Goal: Information Seeking & Learning: Learn about a topic

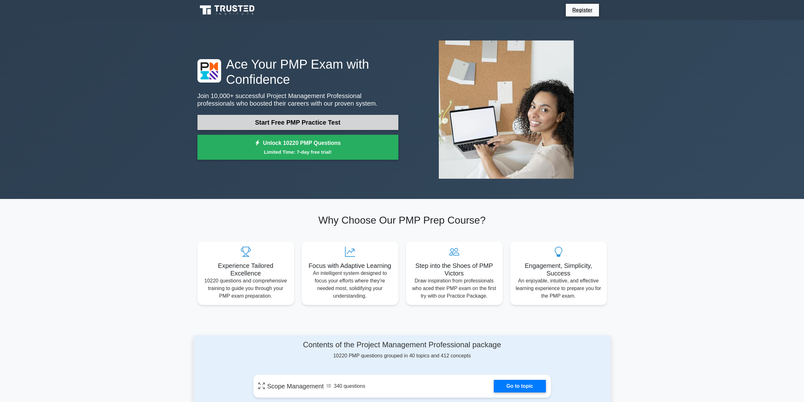
click at [280, 119] on link "Start Free PMP Practice Test" at bounding box center [297, 122] width 201 height 15
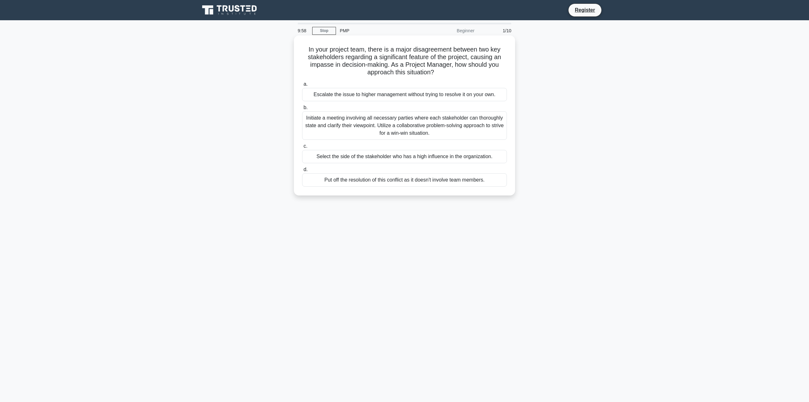
drag, startPoint x: 326, startPoint y: 46, endPoint x: 453, endPoint y: 72, distance: 129.2
click at [453, 72] on div "In your project team, there is a major disagreement between two key stakeholder…" at bounding box center [404, 115] width 216 height 155
click at [456, 72] on h5 "In your project team, there is a major disagreement between two key stakeholder…" at bounding box center [404, 61] width 206 height 31
drag, startPoint x: 340, startPoint y: 57, endPoint x: 451, endPoint y: 70, distance: 111.6
click at [451, 70] on h5 "In your project team, there is a major disagreement between two key stakeholder…" at bounding box center [404, 61] width 206 height 31
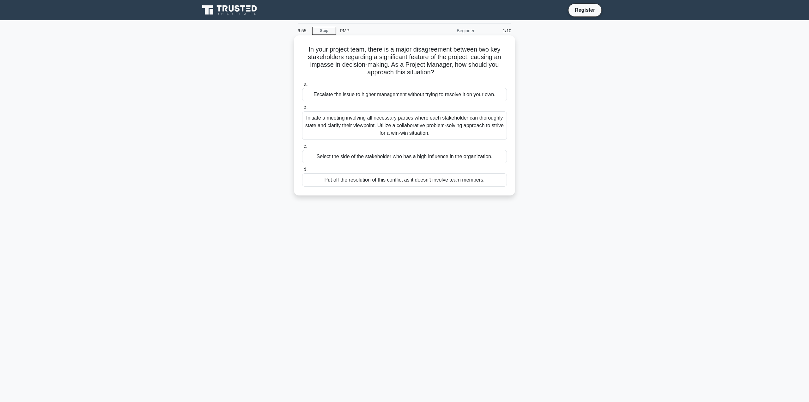
click at [456, 72] on h5 "In your project team, there is a major disagreement between two key stakeholder…" at bounding box center [404, 61] width 206 height 31
click at [407, 126] on div "Initiate a meeting involving all necessary parties where each stakeholder can t…" at bounding box center [404, 125] width 205 height 28
click at [302, 110] on input "b. Initiate a meeting involving all necessary parties where each stakeholder ca…" at bounding box center [302, 108] width 0 height 4
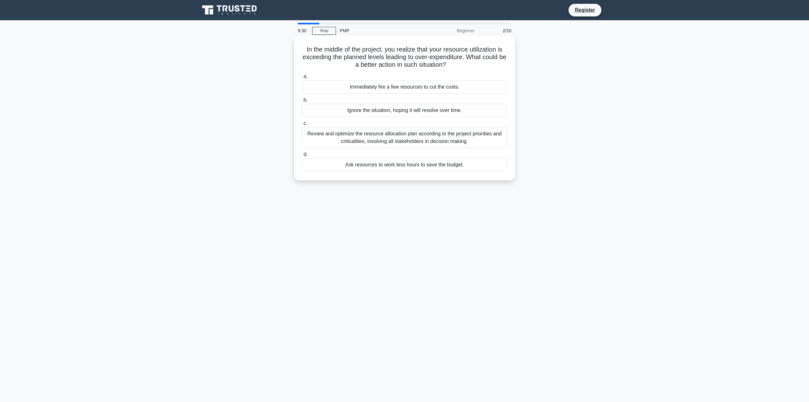
click at [387, 138] on div "Review and optimize the resource allocation plan according to the project prior…" at bounding box center [404, 137] width 205 height 21
click at [302, 125] on input "c. Review and optimize the resource allocation plan according to the project pr…" at bounding box center [302, 123] width 0 height 4
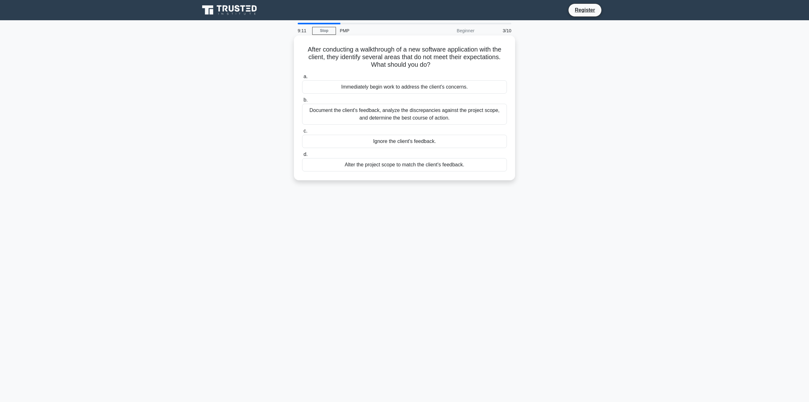
click at [386, 113] on div "Document the client's feedback, analyze the discrepancies against the project s…" at bounding box center [404, 114] width 205 height 21
click at [302, 102] on input "b. Document the client's feedback, analyze the discrepancies against the projec…" at bounding box center [302, 100] width 0 height 4
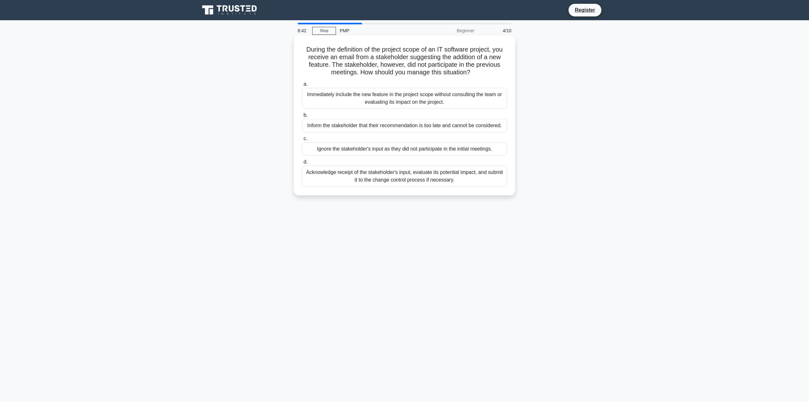
click at [374, 174] on div "Acknowledge receipt of the stakeholder's input, evaluate its potential impact, …" at bounding box center [404, 176] width 205 height 21
click at [302, 164] on input "d. Acknowledge receipt of the stakeholder's input, evaluate its potential impac…" at bounding box center [302, 162] width 0 height 4
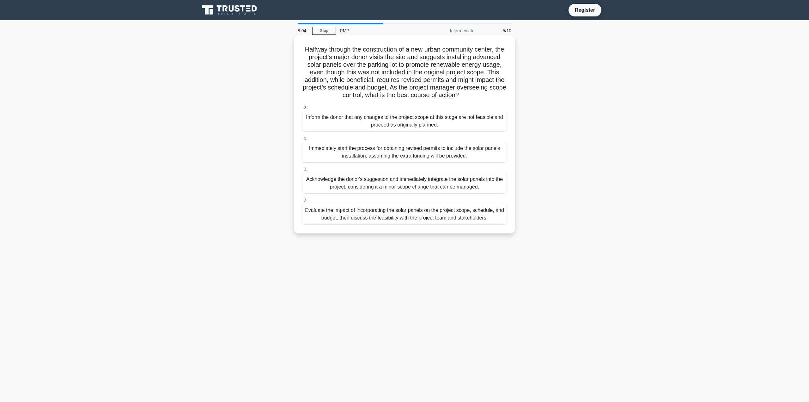
click at [352, 221] on div "Evaluate the impact of incorporating the solar panels on the project scope, sch…" at bounding box center [404, 214] width 205 height 21
click at [302, 202] on input "d. Evaluate the impact of incorporating the solar panels on the project scope, …" at bounding box center [302, 200] width 0 height 4
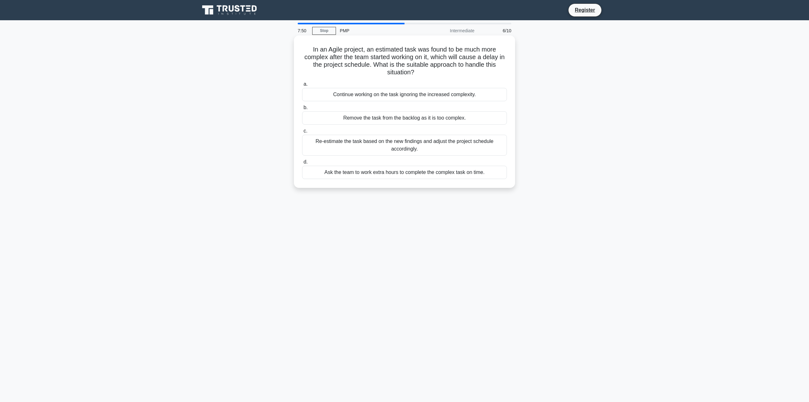
click at [406, 147] on div "Re-estimate the task based on the new findings and adjust the project schedule …" at bounding box center [404, 145] width 205 height 21
click at [302, 133] on input "c. Re-estimate the task based on the new findings and adjust the project schedu…" at bounding box center [302, 131] width 0 height 4
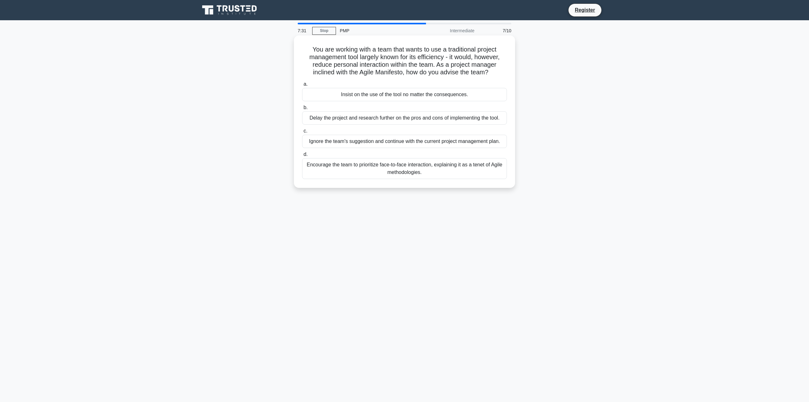
click at [398, 170] on div "Encourage the team to prioritize face-to-face interaction, explaining it as a t…" at bounding box center [404, 168] width 205 height 21
click at [302, 156] on input "d. Encourage the team to prioritize face-to-face interaction, explaining it as …" at bounding box center [302, 154] width 0 height 4
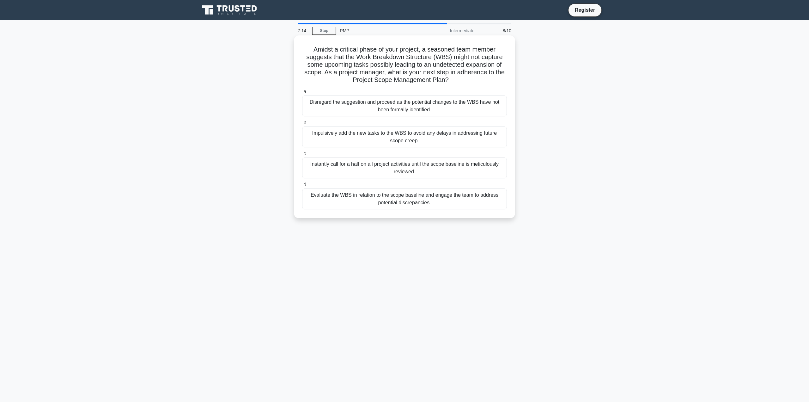
click at [403, 203] on div "Evaluate the WBS in relation to the scope baseline and engage the team to addre…" at bounding box center [404, 198] width 205 height 21
click at [302, 187] on input "d. Evaluate the WBS in relation to the scope baseline and engage the team to ad…" at bounding box center [302, 185] width 0 height 4
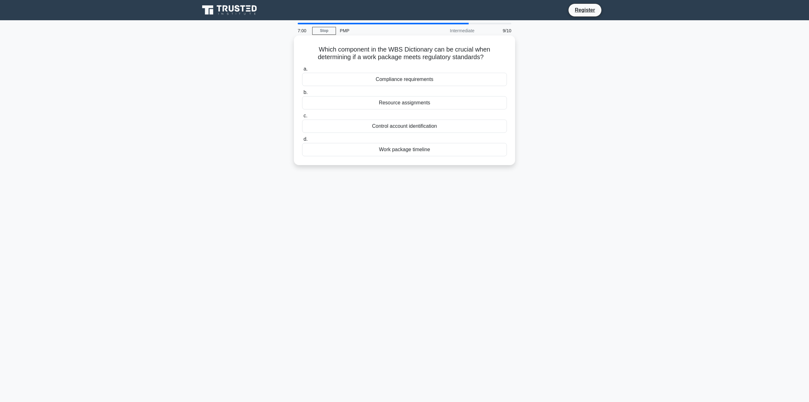
click at [382, 79] on div "Compliance requirements" at bounding box center [404, 79] width 205 height 13
click at [302, 71] on input "a. Compliance requirements" at bounding box center [302, 69] width 0 height 4
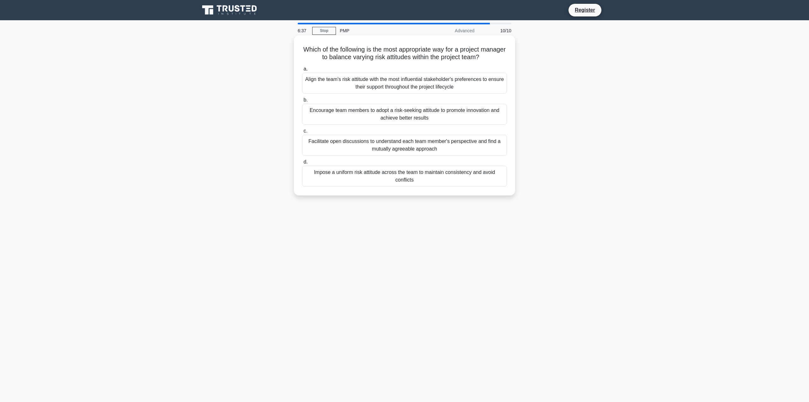
click at [399, 179] on div "Impose a uniform risk attitude across the team to maintain consistency and avoi…" at bounding box center [404, 176] width 205 height 21
click at [302, 164] on input "d. Impose a uniform risk attitude across the team to maintain consistency and a…" at bounding box center [302, 162] width 0 height 4
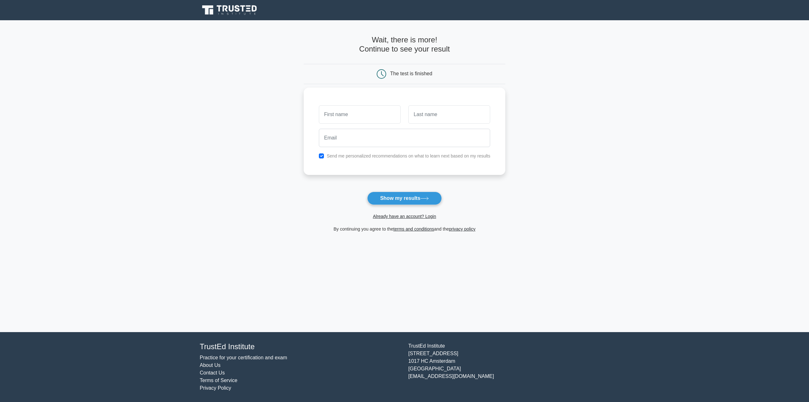
click at [337, 111] on input "text" at bounding box center [360, 114] width 82 height 18
type input "[PERSON_NAME]"
click at [431, 117] on input "text" at bounding box center [449, 114] width 82 height 18
type input "Cherney"
click at [349, 141] on input "email" at bounding box center [405, 138] width 172 height 18
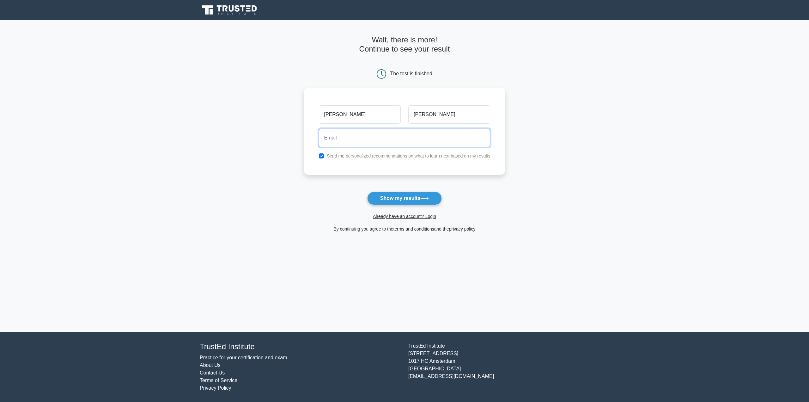
type input "wrencherney@gmail.com"
click at [317, 156] on div "Send me personalized recommendations on what to learn next based on my results" at bounding box center [404, 156] width 179 height 8
click at [321, 156] on input "checkbox" at bounding box center [321, 155] width 5 height 5
checkbox input "false"
click at [397, 199] on button "Show my results" at bounding box center [404, 197] width 75 height 13
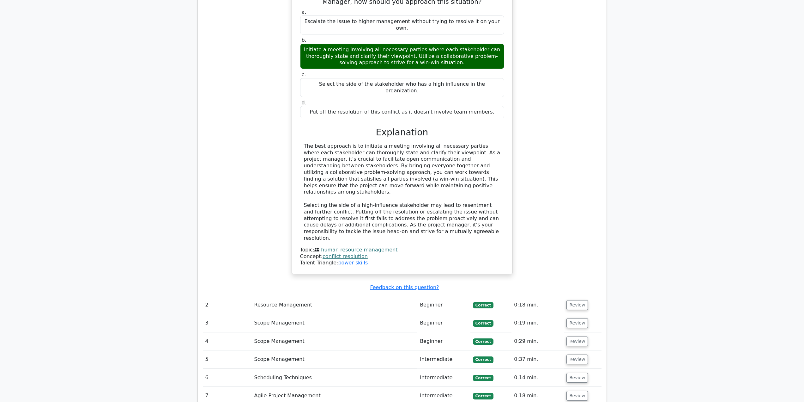
scroll to position [600, 0]
click at [677, 137] on main "Go Premium Project Management Professional Preparation Package (2025) Earn 35 P…" at bounding box center [402, 64] width 804 height 1289
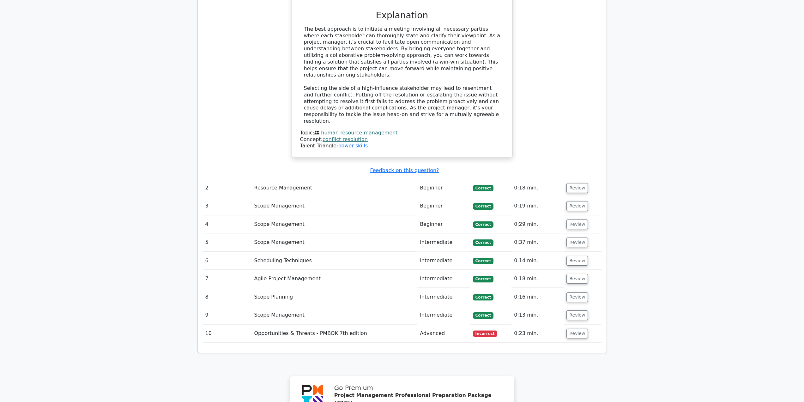
scroll to position [727, 0]
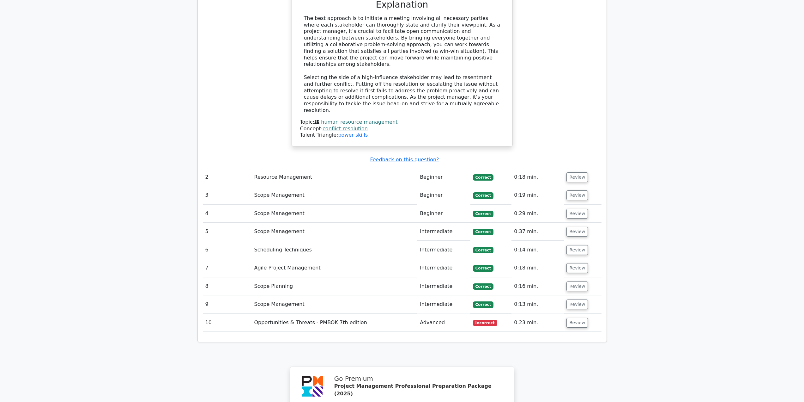
click at [316, 313] on td "Opportunities & Threats - PMBOK 7th edition" at bounding box center [335, 322] width 166 height 18
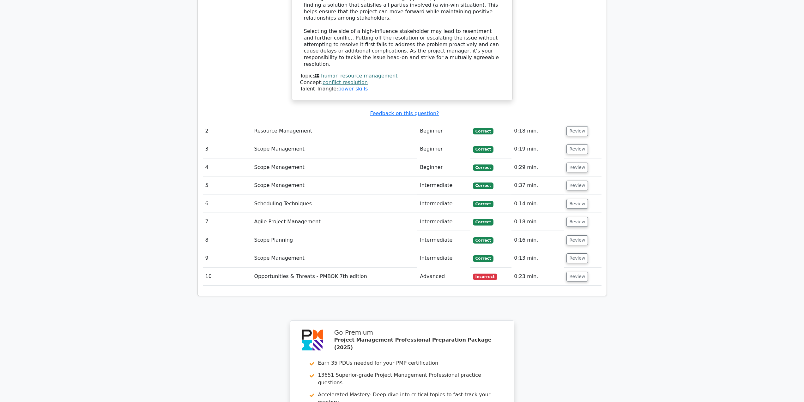
scroll to position [790, 0]
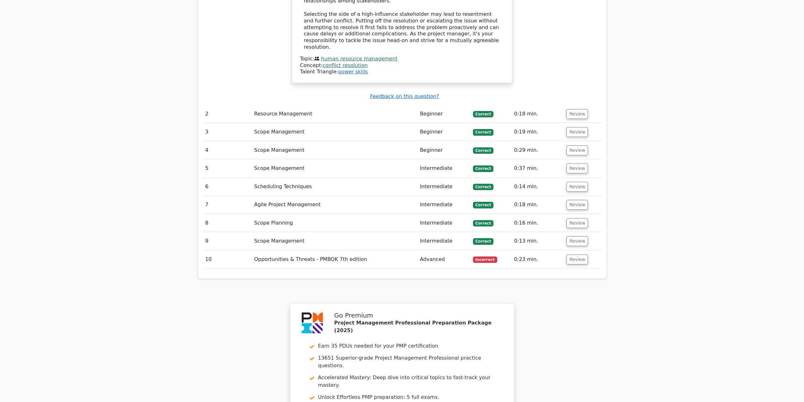
click at [480, 256] on span "Incorrect" at bounding box center [485, 259] width 24 height 6
click at [481, 256] on span "Incorrect" at bounding box center [485, 259] width 24 height 6
click at [521, 250] on td "0:23 min." at bounding box center [538, 259] width 52 height 18
click at [570, 254] on button "Review" at bounding box center [577, 259] width 21 height 10
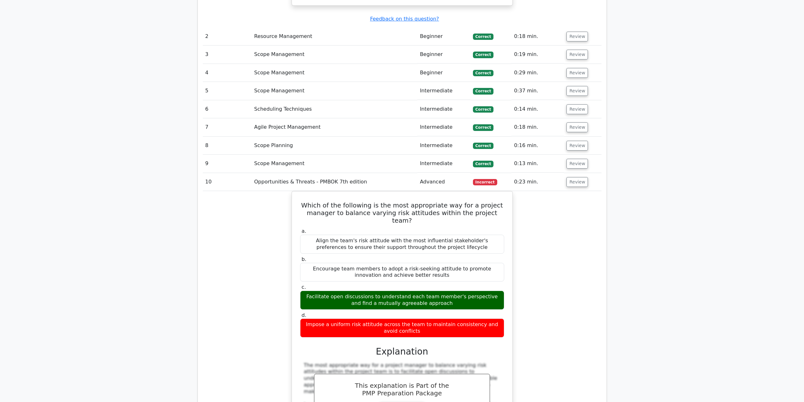
scroll to position [885, 0]
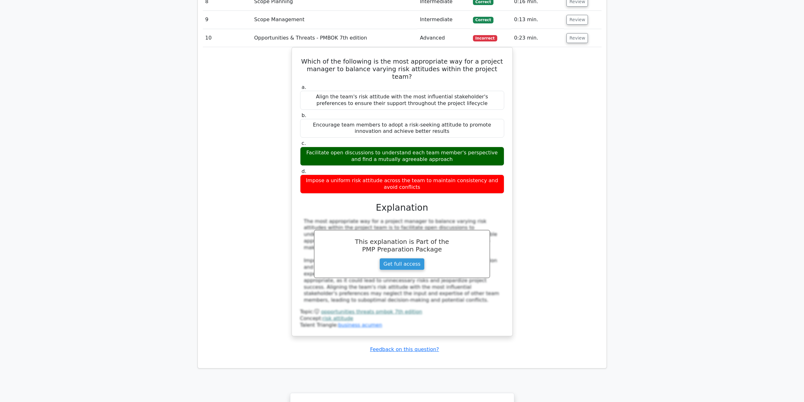
click at [216, 186] on div "Which of the following is the most appropriate way for a project manager to bal…" at bounding box center [402, 195] width 399 height 296
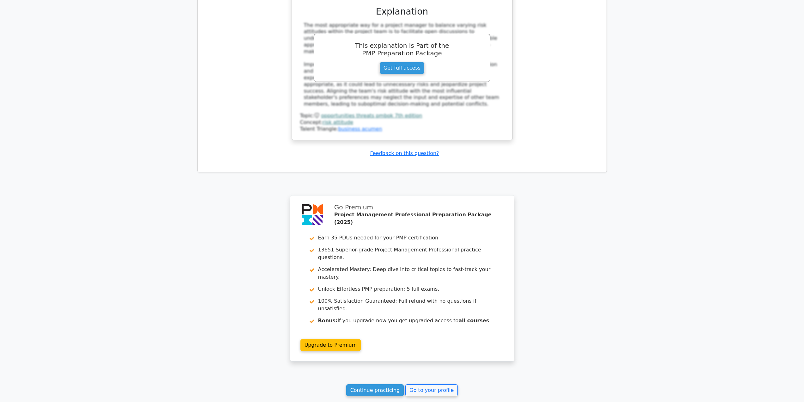
scroll to position [1212, 0]
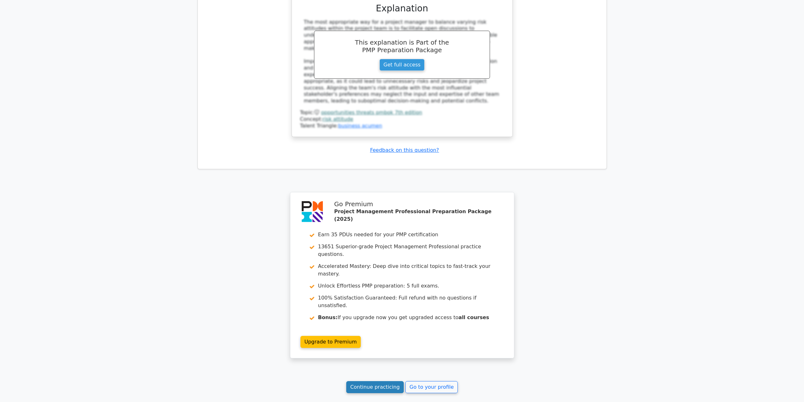
click at [381, 381] on link "Continue practicing" at bounding box center [375, 387] width 58 height 12
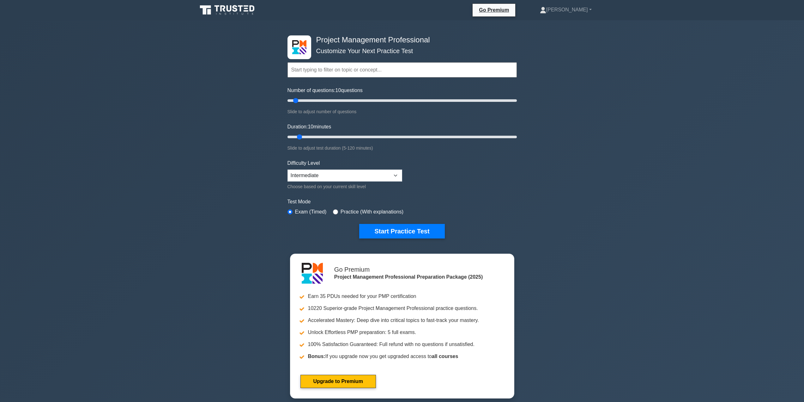
click at [353, 71] on input "text" at bounding box center [402, 69] width 229 height 15
click at [646, 166] on div "Project Management Professional Customize Your Next Practice Test Topics Scope …" at bounding box center [402, 213] width 804 height 386
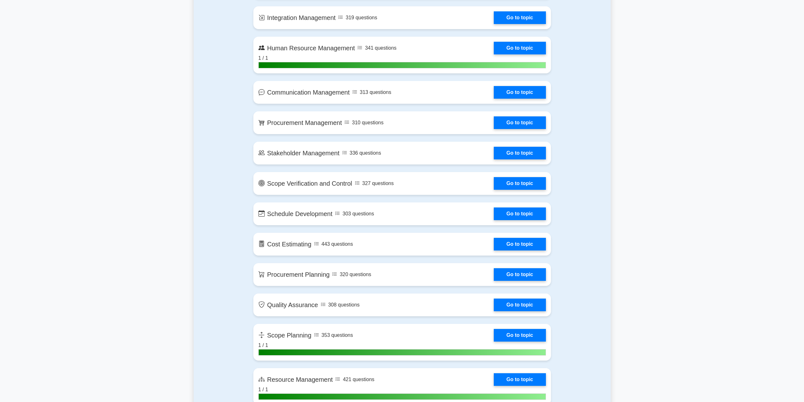
scroll to position [411, 0]
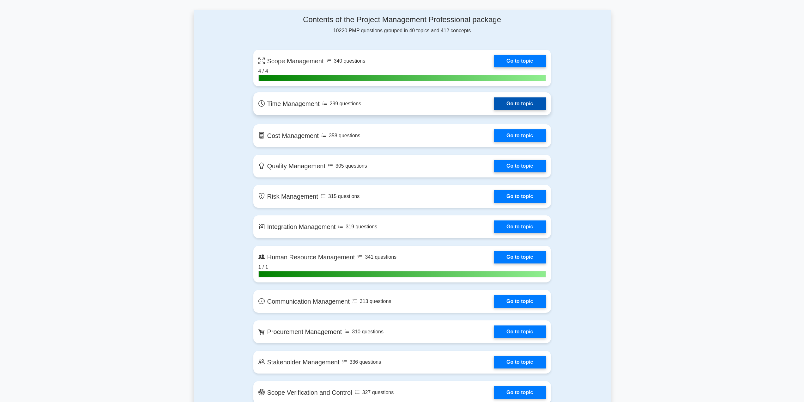
click at [527, 104] on link "Go to topic" at bounding box center [520, 103] width 52 height 13
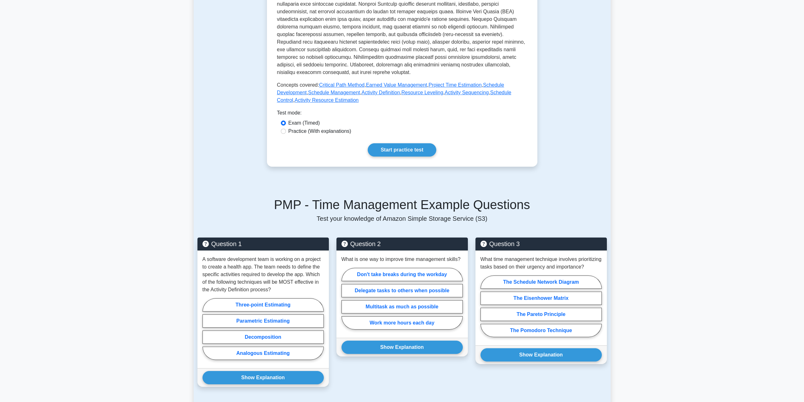
scroll to position [253, 0]
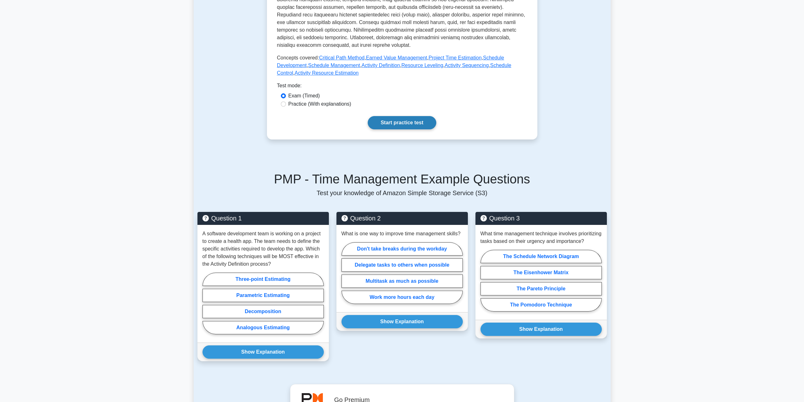
click at [388, 123] on link "Start practice test" at bounding box center [402, 122] width 69 height 13
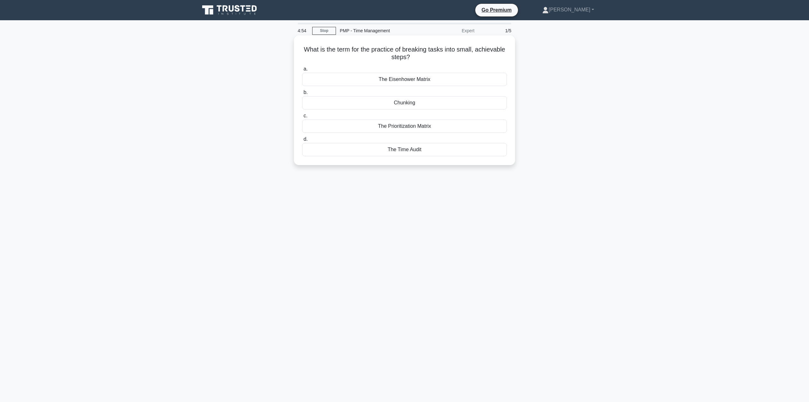
click at [397, 104] on div "Chunking" at bounding box center [404, 102] width 205 height 13
click at [302, 94] on input "b. Chunking" at bounding box center [302, 92] width 0 height 4
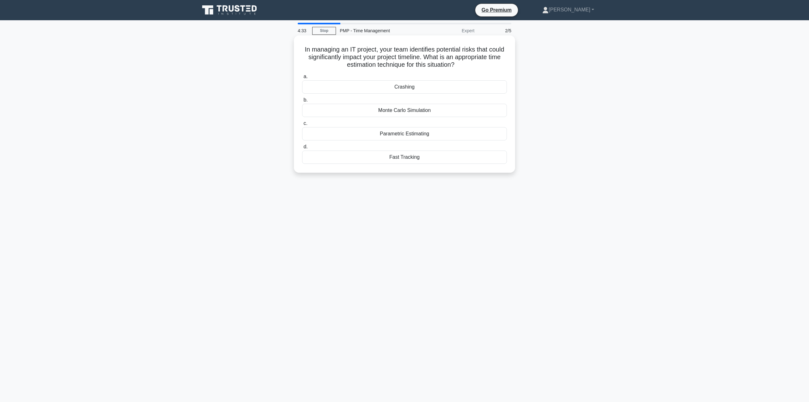
click at [402, 161] on div "Fast Tracking" at bounding box center [404, 156] width 205 height 13
click at [302, 149] on input "d. Fast Tracking" at bounding box center [302, 147] width 0 height 4
click at [318, 48] on h5 "In the Critical Path Method, the longest path through the network diagram that …" at bounding box center [404, 57] width 206 height 23
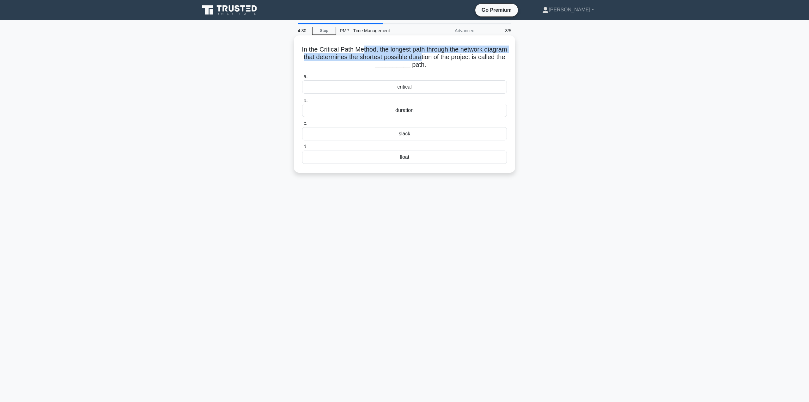
drag, startPoint x: 374, startPoint y: 52, endPoint x: 449, endPoint y: 56, distance: 75.0
click at [449, 56] on h5 "In the Critical Path Method, the longest path through the network diagram that …" at bounding box center [404, 57] width 206 height 23
click at [458, 57] on h5 "In the Critical Path Method, the longest path through the network diagram that …" at bounding box center [404, 57] width 206 height 23
click at [398, 87] on div "critical" at bounding box center [404, 86] width 205 height 13
click at [302, 79] on input "a. critical" at bounding box center [302, 77] width 0 height 4
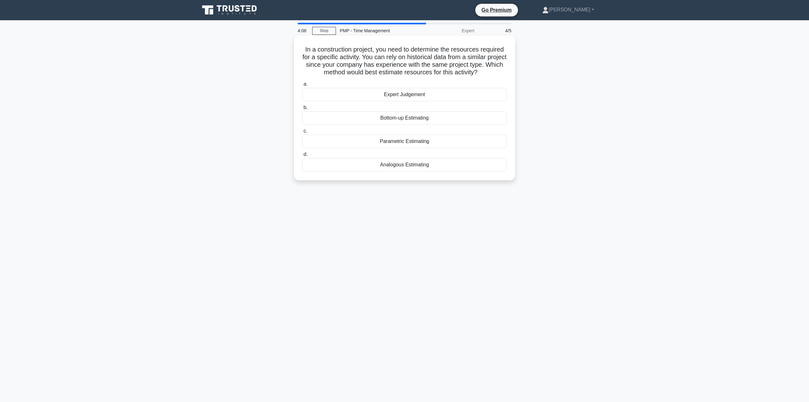
click at [401, 165] on div "Analogous Estimating" at bounding box center [404, 164] width 205 height 13
click at [302, 156] on input "d. Analogous Estimating" at bounding box center [302, 154] width 0 height 4
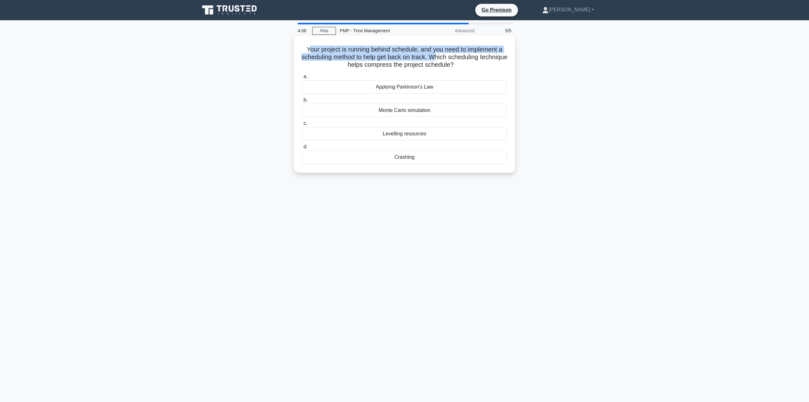
drag, startPoint x: 307, startPoint y: 49, endPoint x: 449, endPoint y: 61, distance: 142.7
click at [449, 61] on h5 "Your project is running behind schedule, and you need to implement a scheduling…" at bounding box center [404, 57] width 206 height 23
click at [373, 62] on h5 "Your project is running behind schedule, and you need to implement a scheduling…" at bounding box center [404, 57] width 206 height 23
drag, startPoint x: 389, startPoint y: 51, endPoint x: 489, endPoint y: 64, distance: 101.0
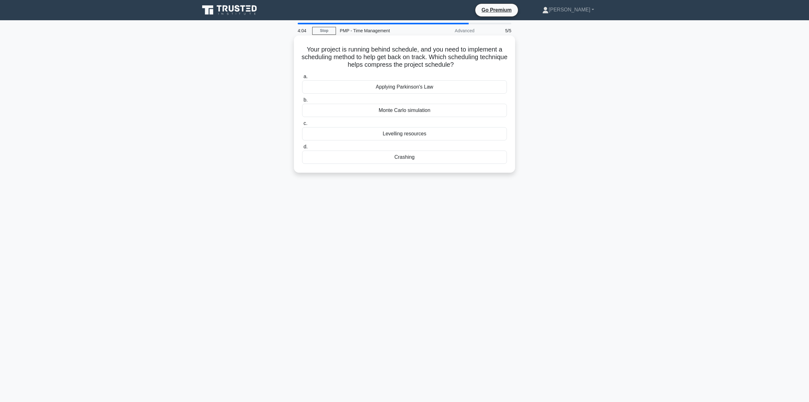
click at [489, 64] on h5 "Your project is running behind schedule, and you need to implement a scheduling…" at bounding box center [404, 57] width 206 height 23
click at [481, 68] on h5 "Your project is running behind schedule, and you need to implement a scheduling…" at bounding box center [404, 57] width 206 height 23
drag, startPoint x: 414, startPoint y: 64, endPoint x: 492, endPoint y: 64, distance: 78.4
click at [492, 64] on h5 "Your project is running behind schedule, and you need to implement a scheduling…" at bounding box center [404, 57] width 206 height 23
click at [492, 63] on h5 "Your project is running behind schedule, and you need to implement a scheduling…" at bounding box center [404, 57] width 206 height 23
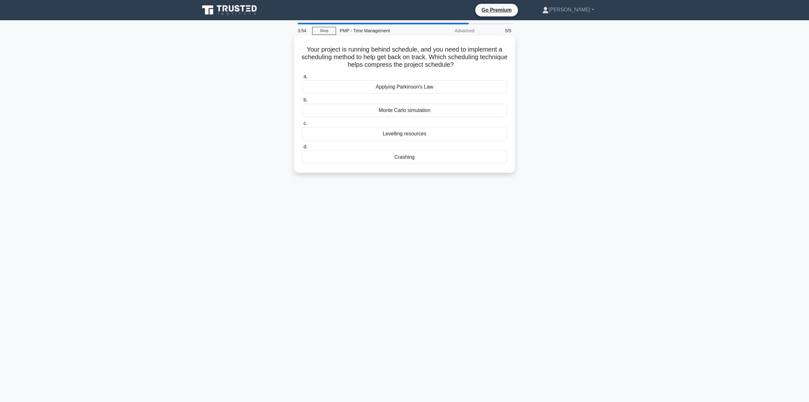
drag, startPoint x: 341, startPoint y: 50, endPoint x: 474, endPoint y: 63, distance: 133.6
click at [472, 62] on h5 "Your project is running behind schedule, and you need to implement a scheduling…" at bounding box center [404, 57] width 206 height 23
click at [458, 63] on icon at bounding box center [455, 64] width 4 height 7
drag, startPoint x: 392, startPoint y: 56, endPoint x: 462, endPoint y: 60, distance: 69.6
click at [462, 60] on h5 "Your project is running behind schedule, and you need to implement a scheduling…" at bounding box center [404, 57] width 206 height 23
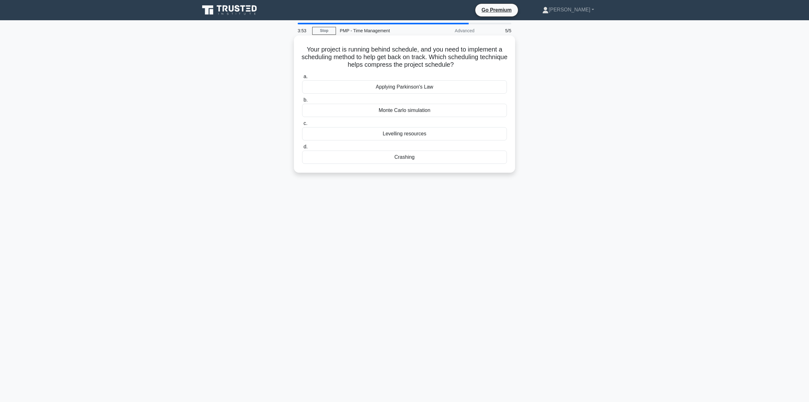
click at [466, 60] on h5 "Your project is running behind schedule, and you need to implement a scheduling…" at bounding box center [404, 57] width 206 height 23
click at [394, 133] on div "Levelling resources" at bounding box center [404, 133] width 205 height 13
click at [302, 125] on input "c. Levelling resources" at bounding box center [302, 123] width 0 height 4
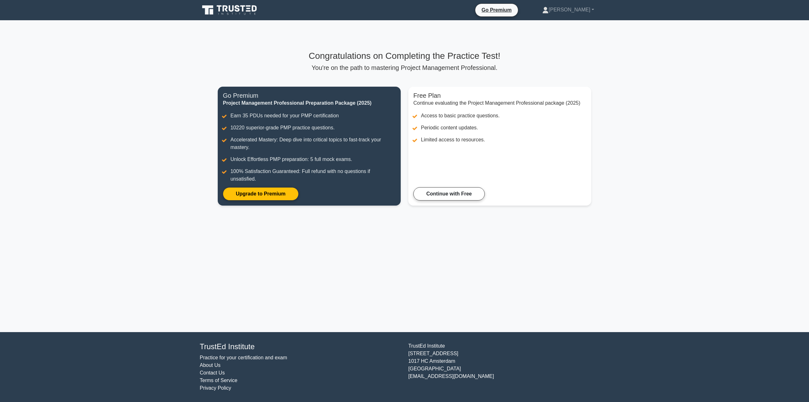
click at [394, 266] on main "Congratulations on Completing the Practice Test! You're on the path to masterin…" at bounding box center [404, 176] width 809 height 312
click at [397, 264] on main "Congratulations on Completing the Practice Test! You're on the path to masterin…" at bounding box center [404, 176] width 809 height 312
click at [467, 195] on link "Continue with Free" at bounding box center [448, 191] width 71 height 13
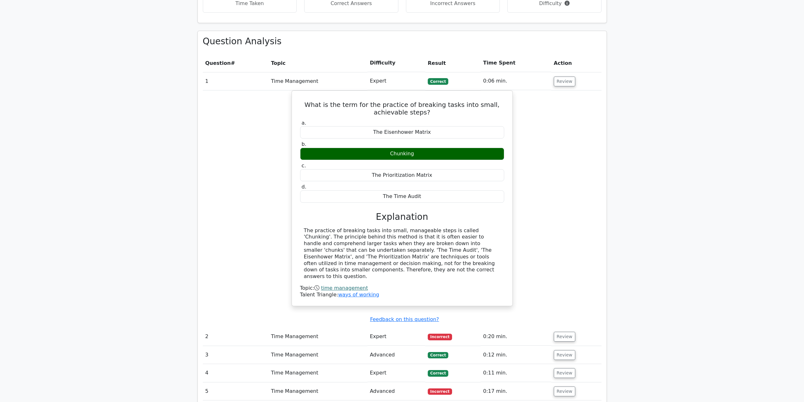
scroll to position [537, 0]
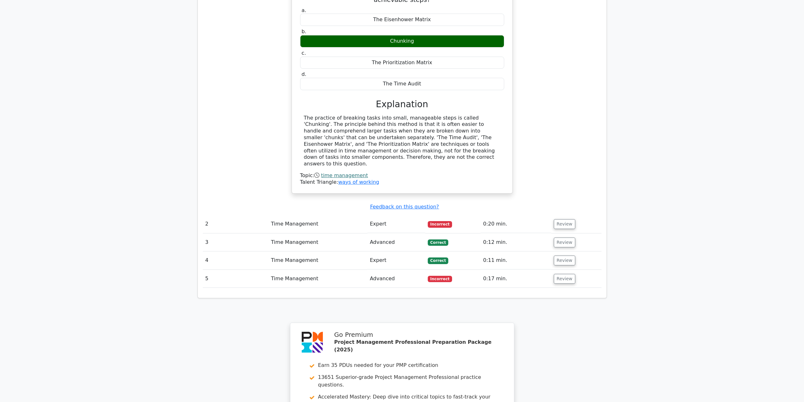
click at [459, 215] on td "Incorrect" at bounding box center [452, 224] width 55 height 18
click at [439, 221] on span "Incorrect" at bounding box center [440, 224] width 24 height 6
click at [565, 219] on button "Review" at bounding box center [564, 224] width 21 height 10
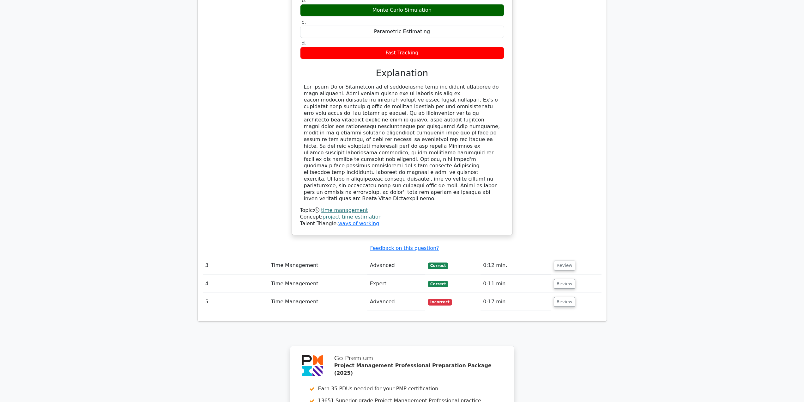
scroll to position [853, 0]
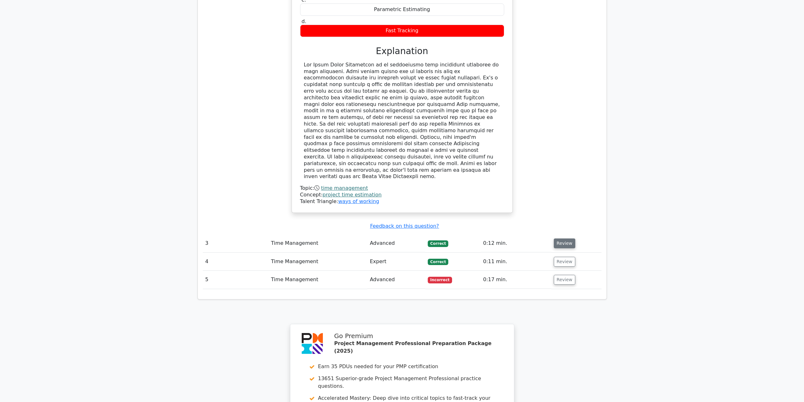
click at [565, 238] on button "Review" at bounding box center [564, 243] width 21 height 10
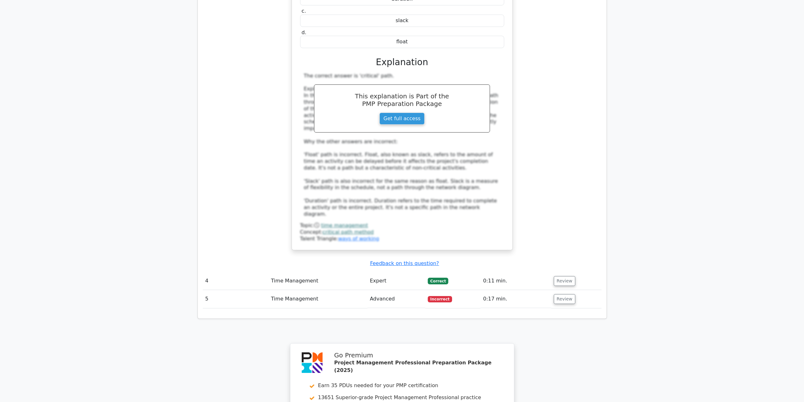
scroll to position [1201, 0]
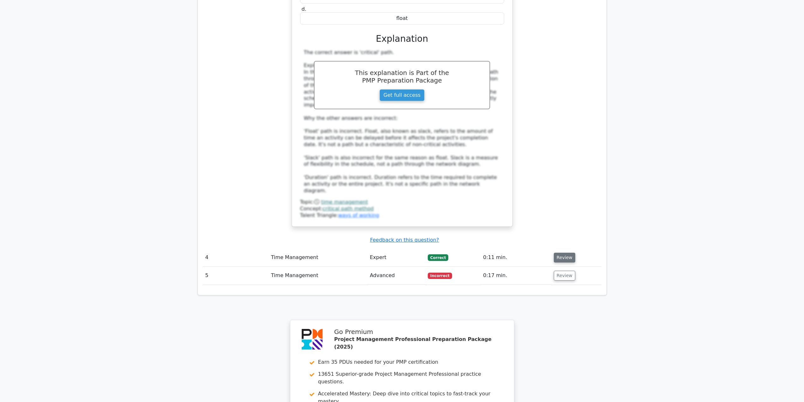
click at [561, 252] on button "Review" at bounding box center [564, 257] width 21 height 10
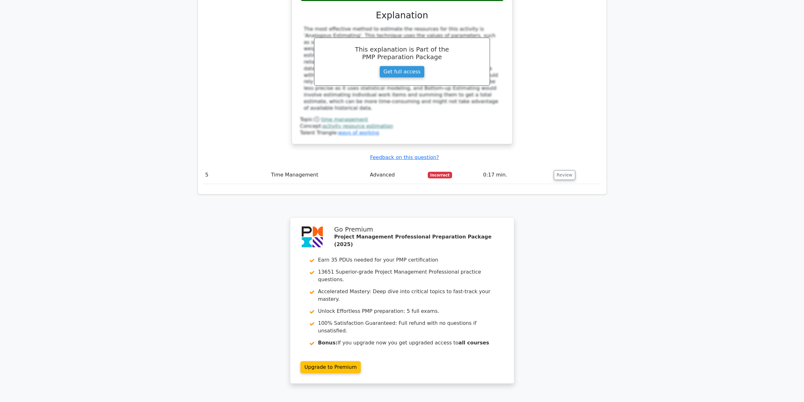
scroll to position [1608, 0]
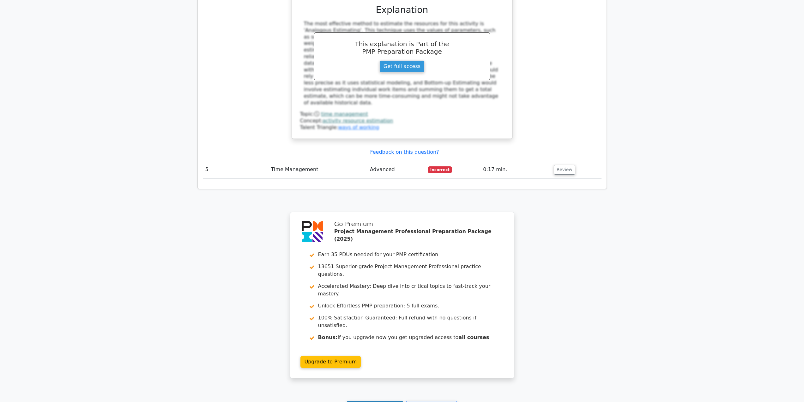
click at [366, 401] on link "Continue practicing" at bounding box center [375, 407] width 58 height 12
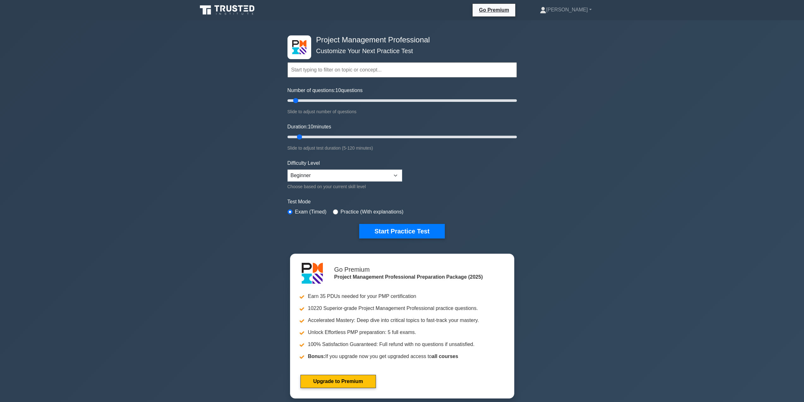
click at [594, 171] on div "Project Management Professional Customize Your Next Practice Test Topics Scope …" at bounding box center [402, 213] width 804 height 386
click at [675, 109] on div "Project Management Professional Customize Your Next Practice Test Topics Scope …" at bounding box center [402, 213] width 804 height 386
